Goal: Information Seeking & Learning: Check status

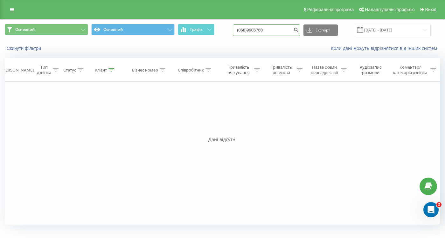
click at [276, 31] on input "(068)9906768" at bounding box center [266, 29] width 67 height 11
click at [14, 13] on link at bounding box center [11, 9] width 11 height 9
click at [17, 10] on link at bounding box center [11, 9] width 11 height 9
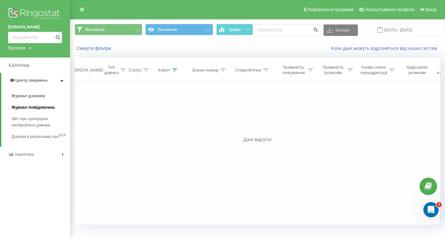
click at [30, 108] on span "Журнал повідомлень" at bounding box center [33, 107] width 44 height 6
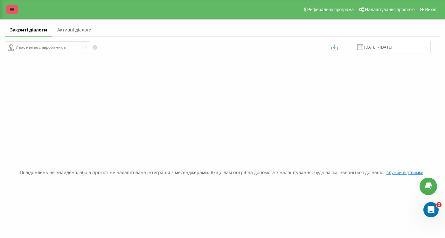
click at [13, 7] on link at bounding box center [11, 9] width 11 height 9
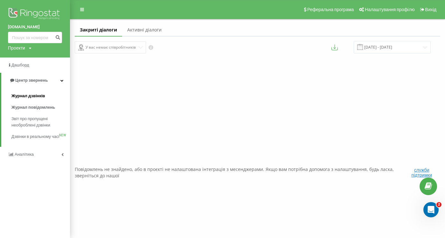
click at [37, 99] on span "Журнал дзвінків" at bounding box center [28, 96] width 34 height 6
click at [34, 93] on span "Журнал дзвінків" at bounding box center [28, 96] width 34 height 6
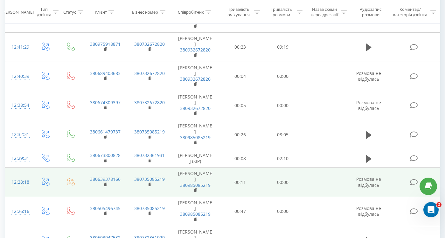
scroll to position [257, 0]
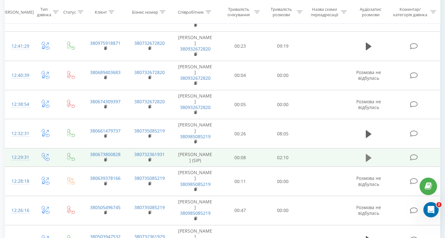
click at [367, 154] on icon at bounding box center [368, 158] width 6 height 8
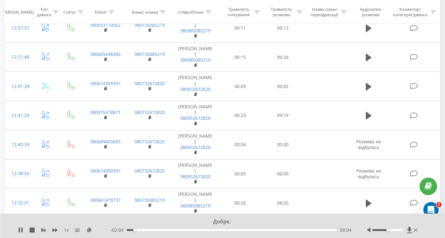
scroll to position [186, 0]
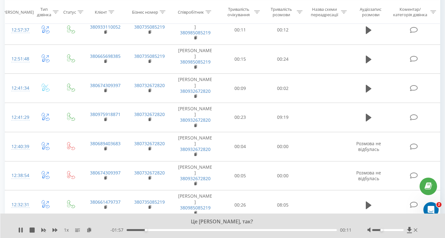
drag, startPoint x: 387, startPoint y: 230, endPoint x: 382, endPoint y: 229, distance: 5.5
click at [382, 229] on div "Accessibility label" at bounding box center [381, 230] width 3 height 3
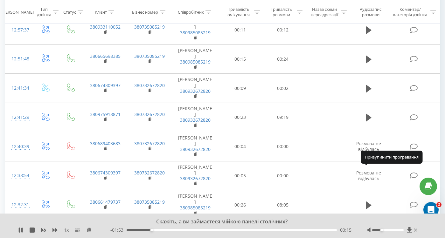
click at [368, 225] on icon at bounding box center [368, 229] width 6 height 9
click at [106, 230] on rect at bounding box center [105, 231] width 2 height 3
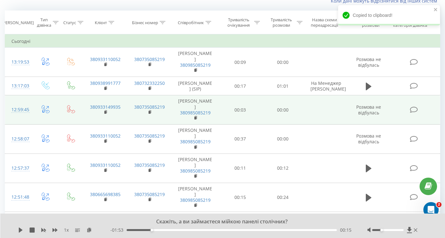
scroll to position [42, 0]
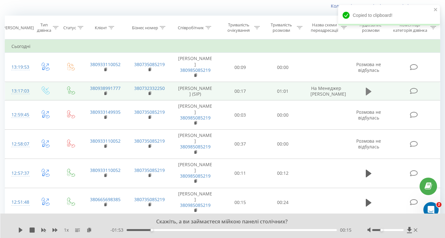
click at [368, 88] on icon at bounding box center [368, 91] width 6 height 8
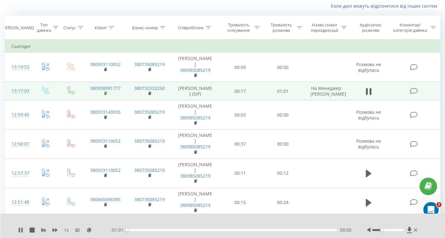
click at [106, 92] on rect at bounding box center [105, 93] width 2 height 3
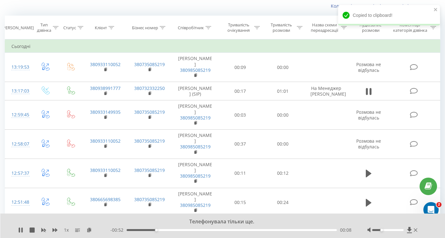
click at [240, 228] on div "- 00:52 00:08 00:08" at bounding box center [230, 230] width 241 height 6
click at [240, 229] on div "00:09" at bounding box center [231, 230] width 210 height 2
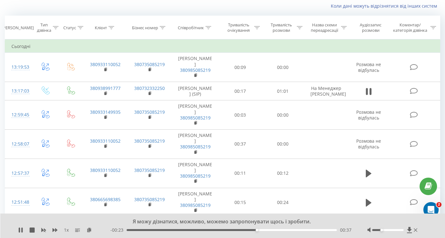
click at [282, 229] on div "00:37" at bounding box center [231, 230] width 210 height 2
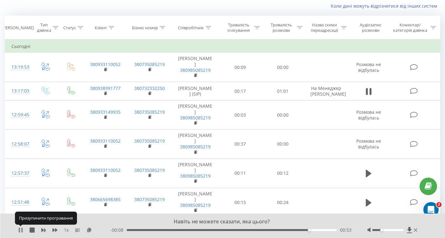
click at [23, 230] on icon at bounding box center [20, 230] width 5 height 5
click at [304, 229] on div "00:53" at bounding box center [231, 230] width 210 height 2
drag, startPoint x: 385, startPoint y: 231, endPoint x: 393, endPoint y: 232, distance: 8.0
click at [398, 231] on div at bounding box center [392, 230] width 51 height 6
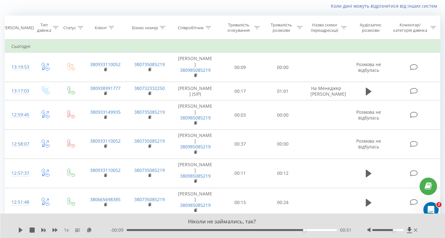
click at [395, 231] on div at bounding box center [387, 230] width 31 height 2
click at [20, 231] on icon at bounding box center [21, 230] width 4 height 5
click at [20, 231] on icon at bounding box center [20, 230] width 5 height 5
click at [296, 230] on div "00:52" at bounding box center [231, 230] width 210 height 2
click at [19, 230] on icon at bounding box center [21, 230] width 4 height 5
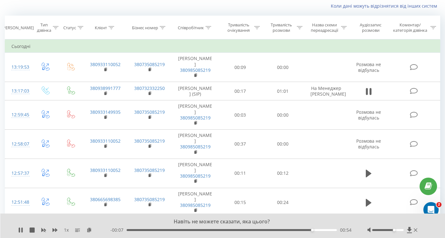
click at [396, 228] on div at bounding box center [392, 230] width 51 height 6
drag, startPoint x: 393, startPoint y: 229, endPoint x: 432, endPoint y: 230, distance: 39.1
click at [432, 230] on div "Навіть не можете сказати, яка цього? 1 x - 00:06 00:55 00:55" at bounding box center [222, 226] width 445 height 24
click at [278, 229] on div "00:56" at bounding box center [231, 230] width 210 height 2
click at [22, 229] on icon at bounding box center [21, 230] width 1 height 5
